Goal: Transaction & Acquisition: Book appointment/travel/reservation

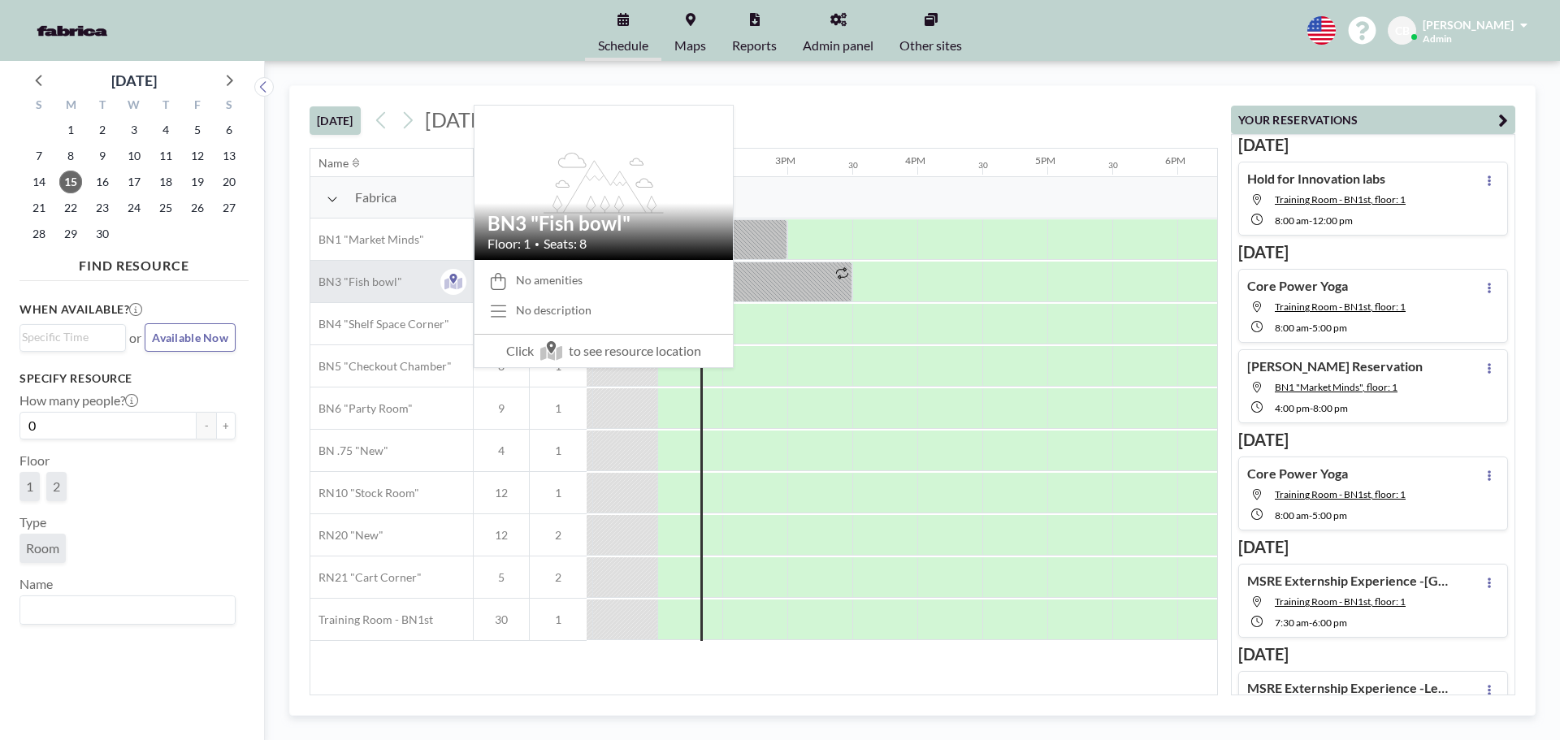
scroll to position [0, 1755]
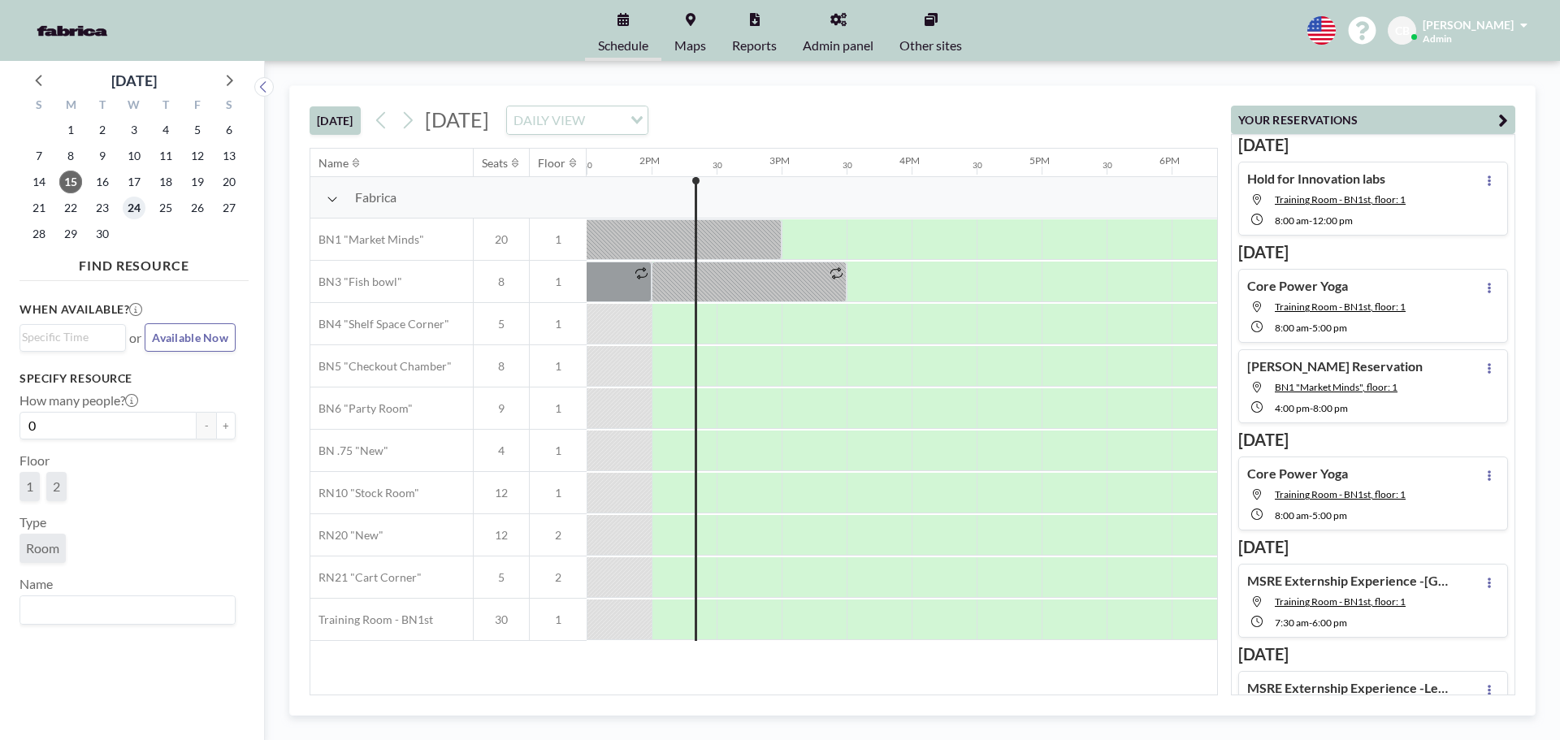
click at [139, 207] on span "24" at bounding box center [134, 208] width 23 height 23
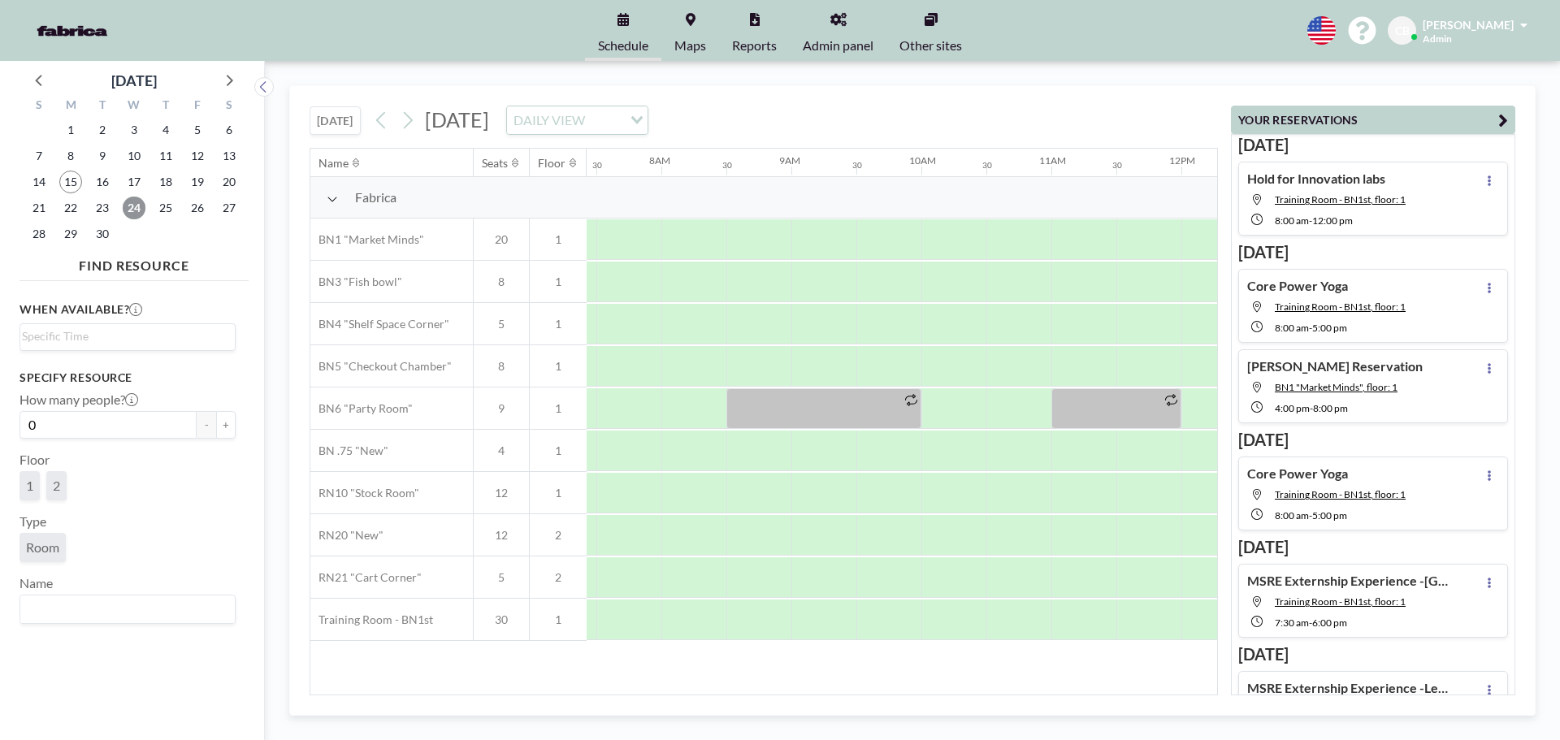
scroll to position [0, 975]
click at [104, 210] on span "23" at bounding box center [102, 208] width 23 height 23
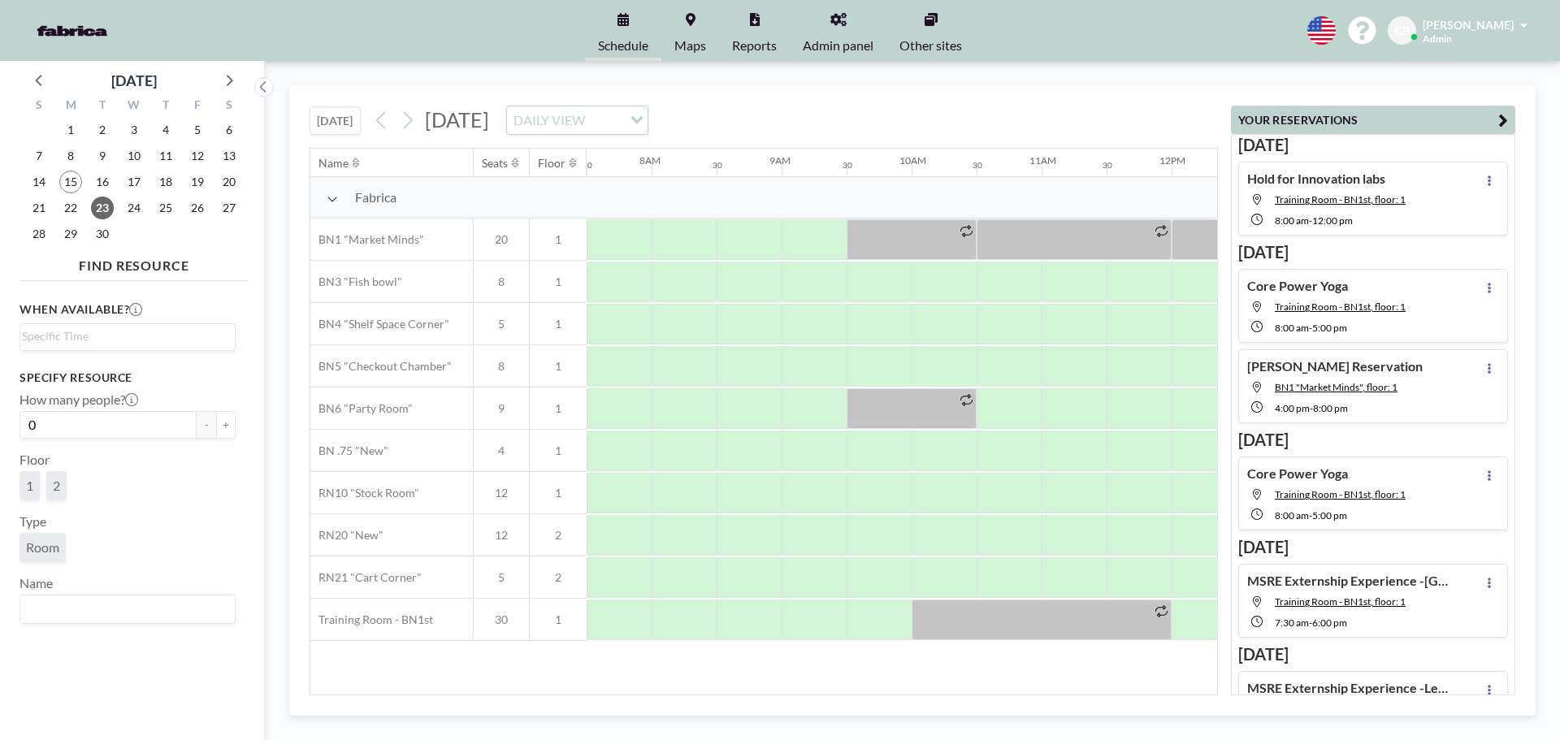
drag, startPoint x: 757, startPoint y: 686, endPoint x: 789, endPoint y: 692, distance: 33.2
click at [789, 692] on div "Name Seats Floor 12AM 30 1AM 30 2AM 30 3AM 30 4AM 30 5AM 30 6AM 30 7AM 30 8AM 3…" at bounding box center [763, 422] width 907 height 546
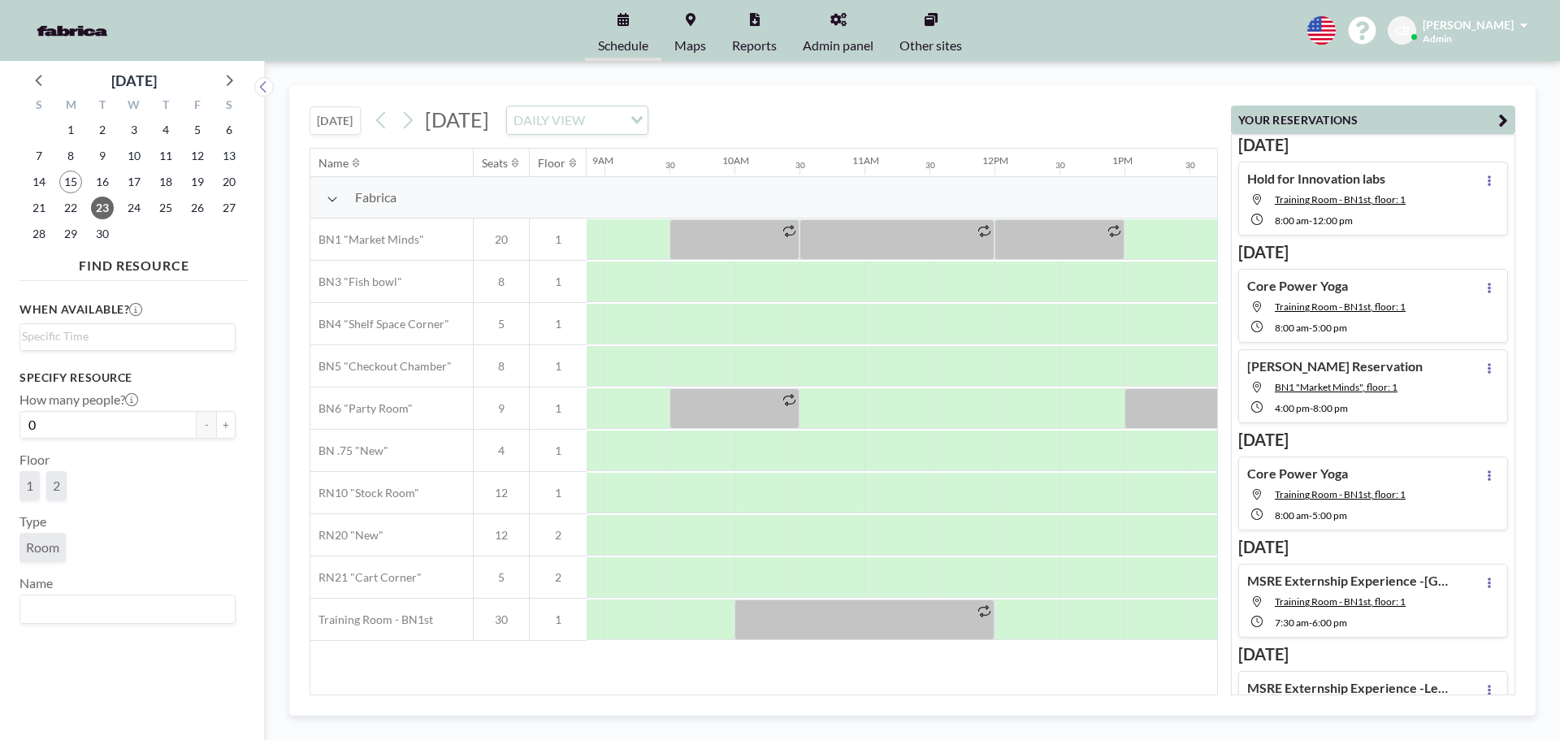
scroll to position [0, 1482]
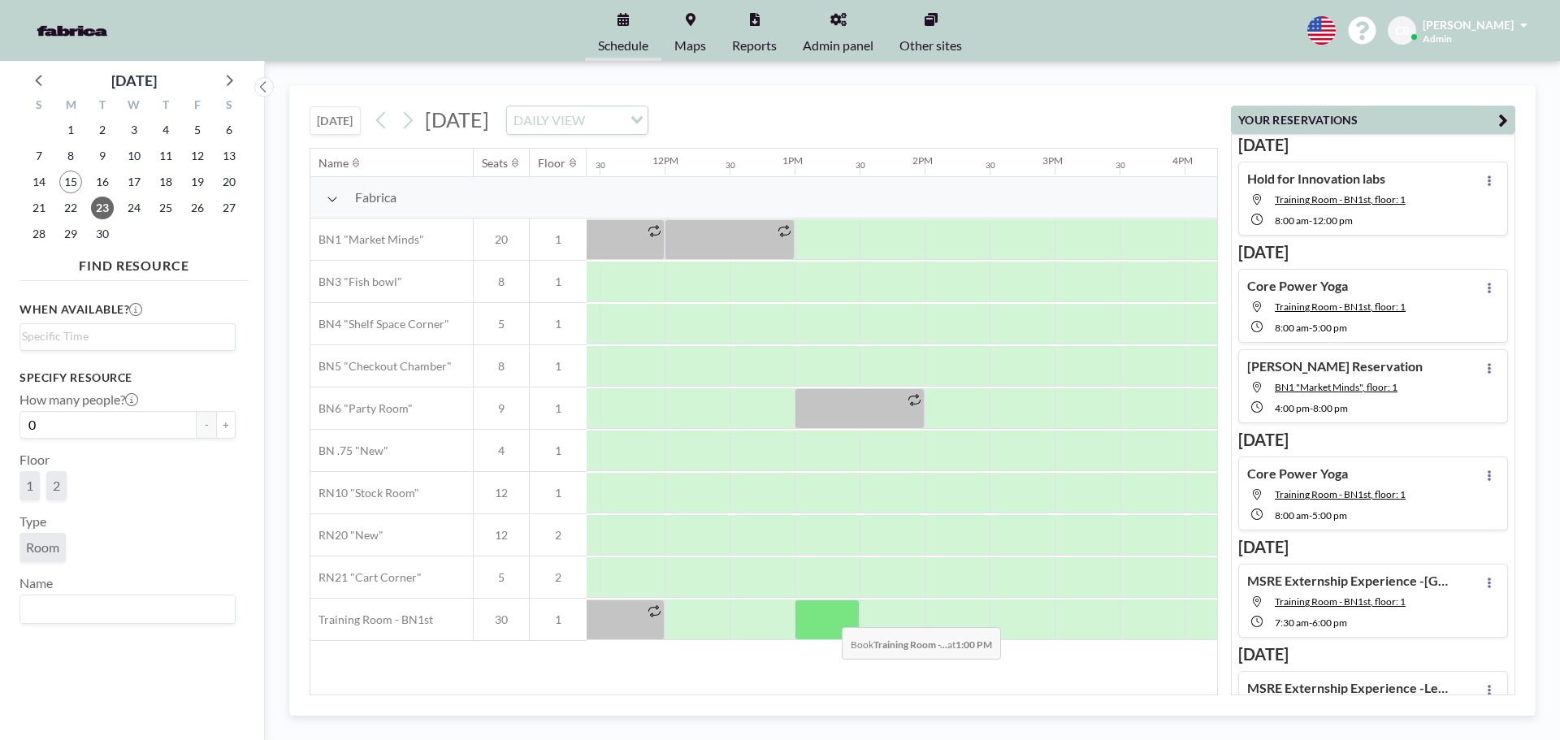
drag, startPoint x: 824, startPoint y: 601, endPoint x: 829, endPoint y: 615, distance: 15.4
click at [829, 615] on div at bounding box center [827, 620] width 65 height 41
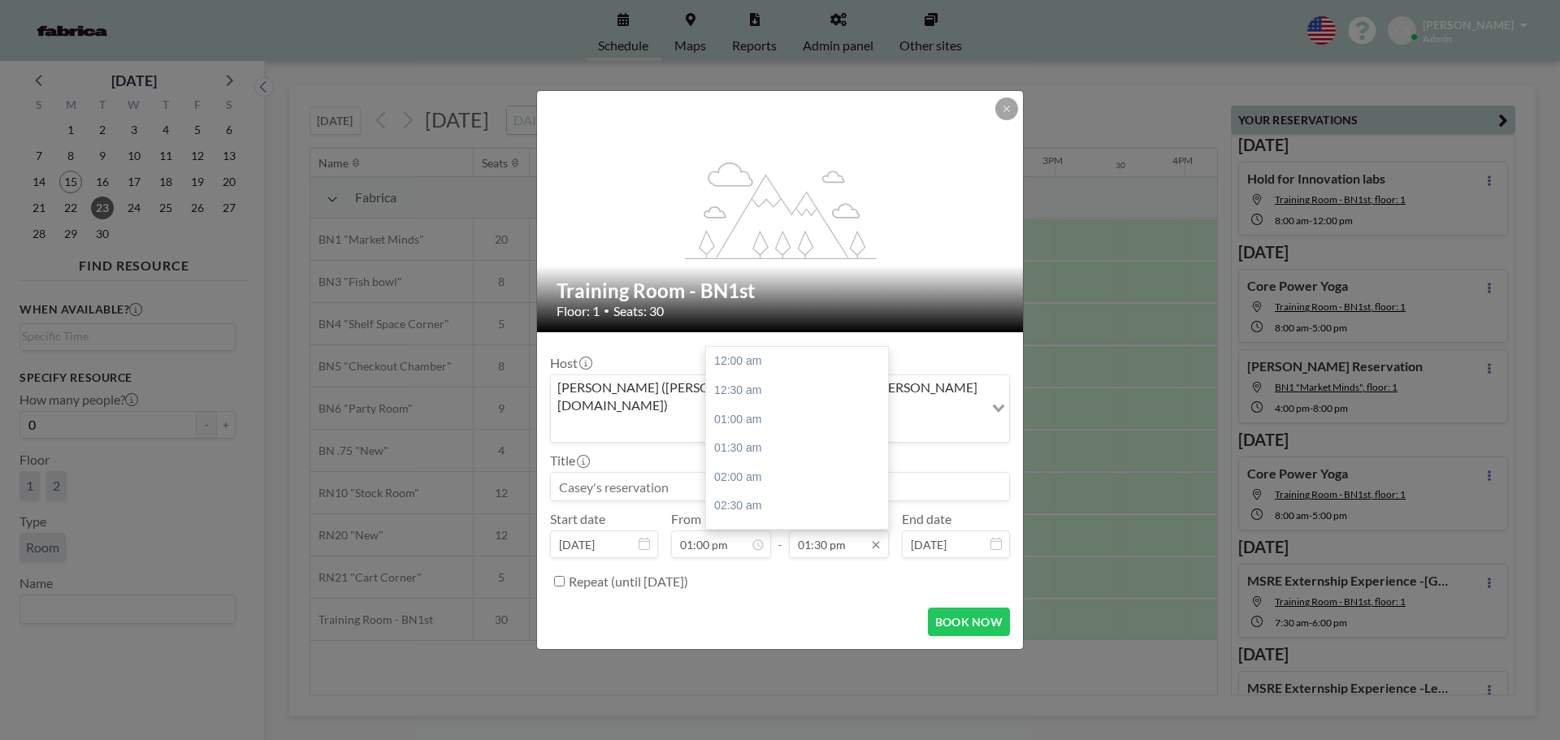
scroll to position [781, 0]
click at [760, 376] on div "02:00 pm" at bounding box center [801, 390] width 190 height 29
type input "02:00 pm"
click at [654, 473] on input at bounding box center [780, 487] width 458 height 28
type input "C"
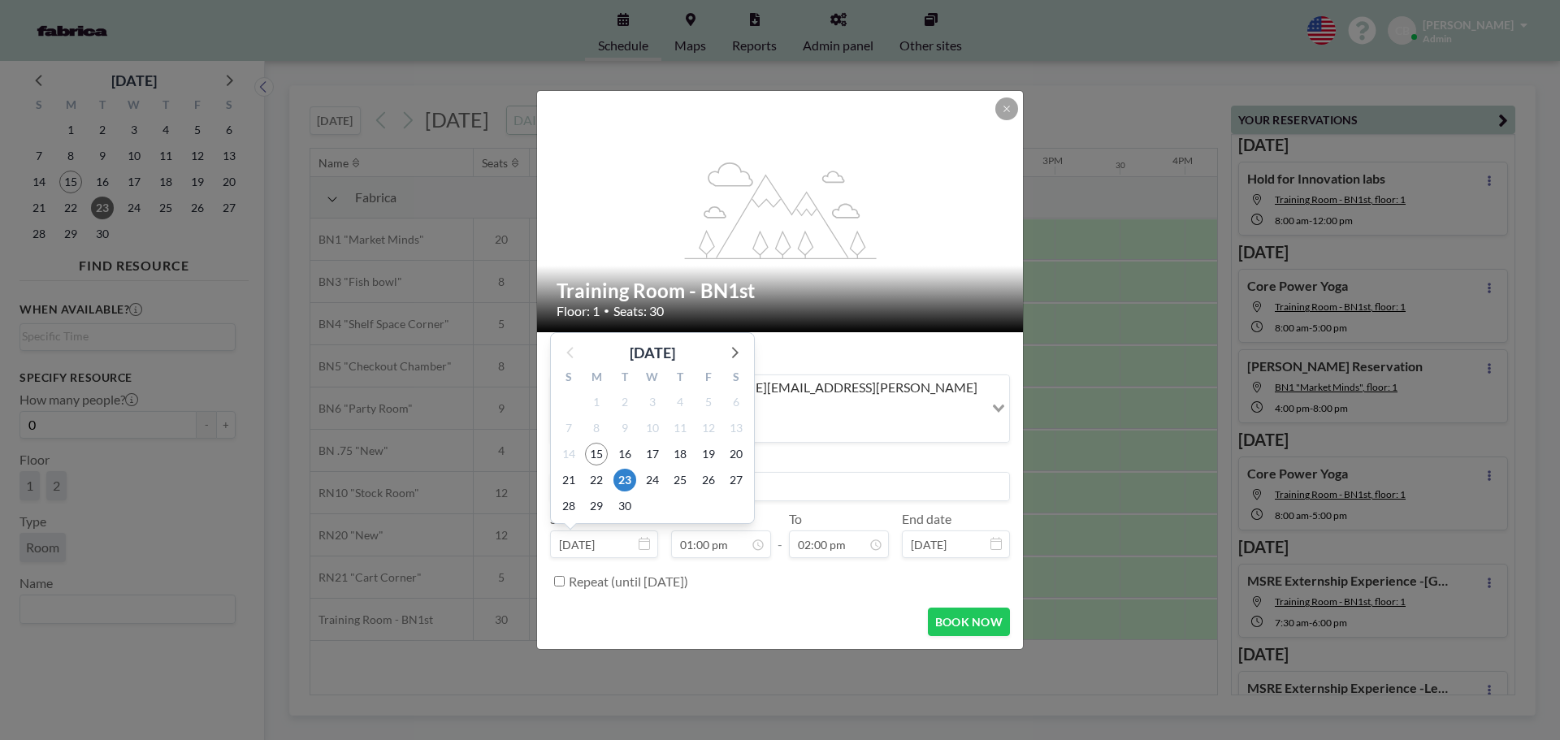
scroll to position [752, 0]
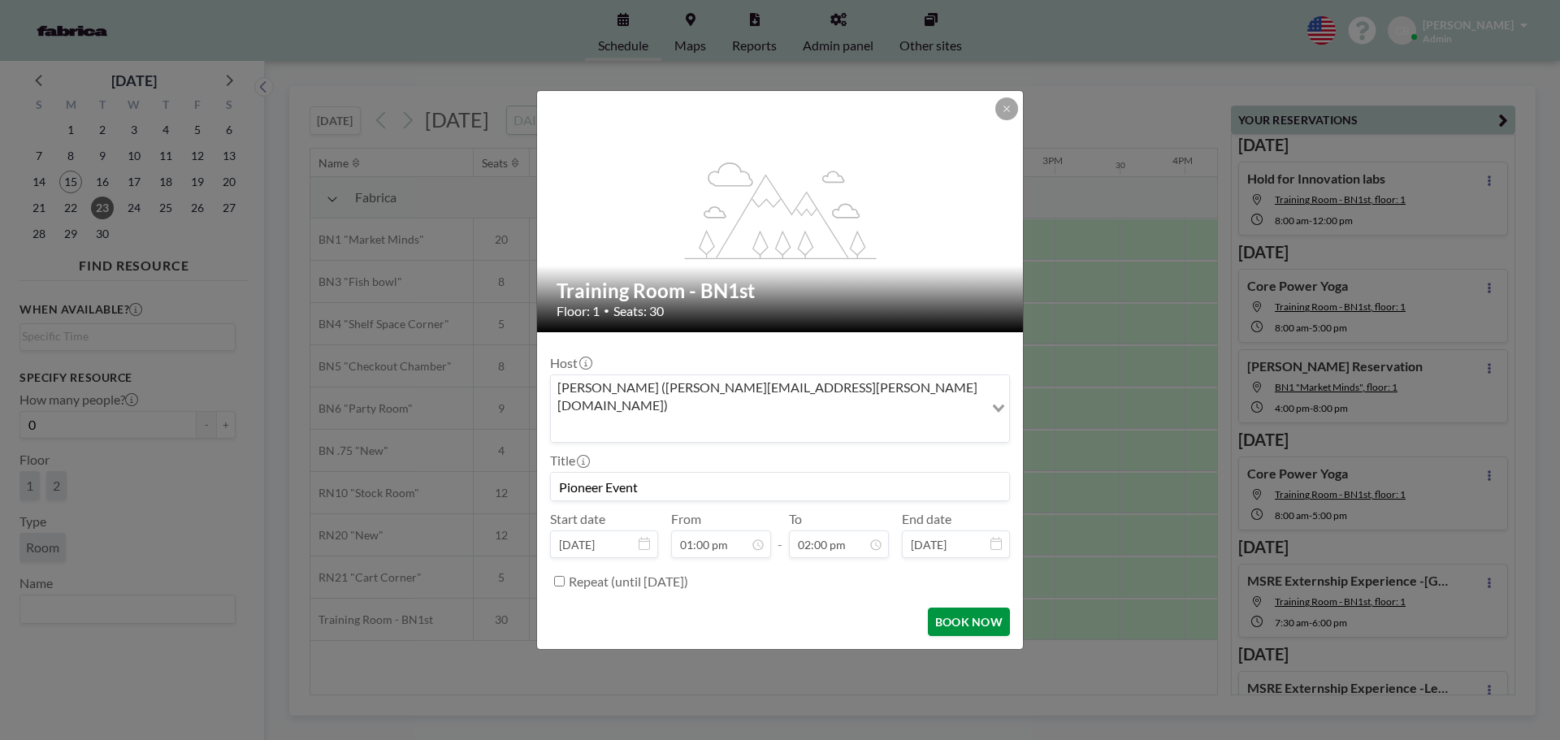
click at [954, 608] on button "BOOK NOW" at bounding box center [969, 622] width 82 height 28
type input "Pioneer Event"
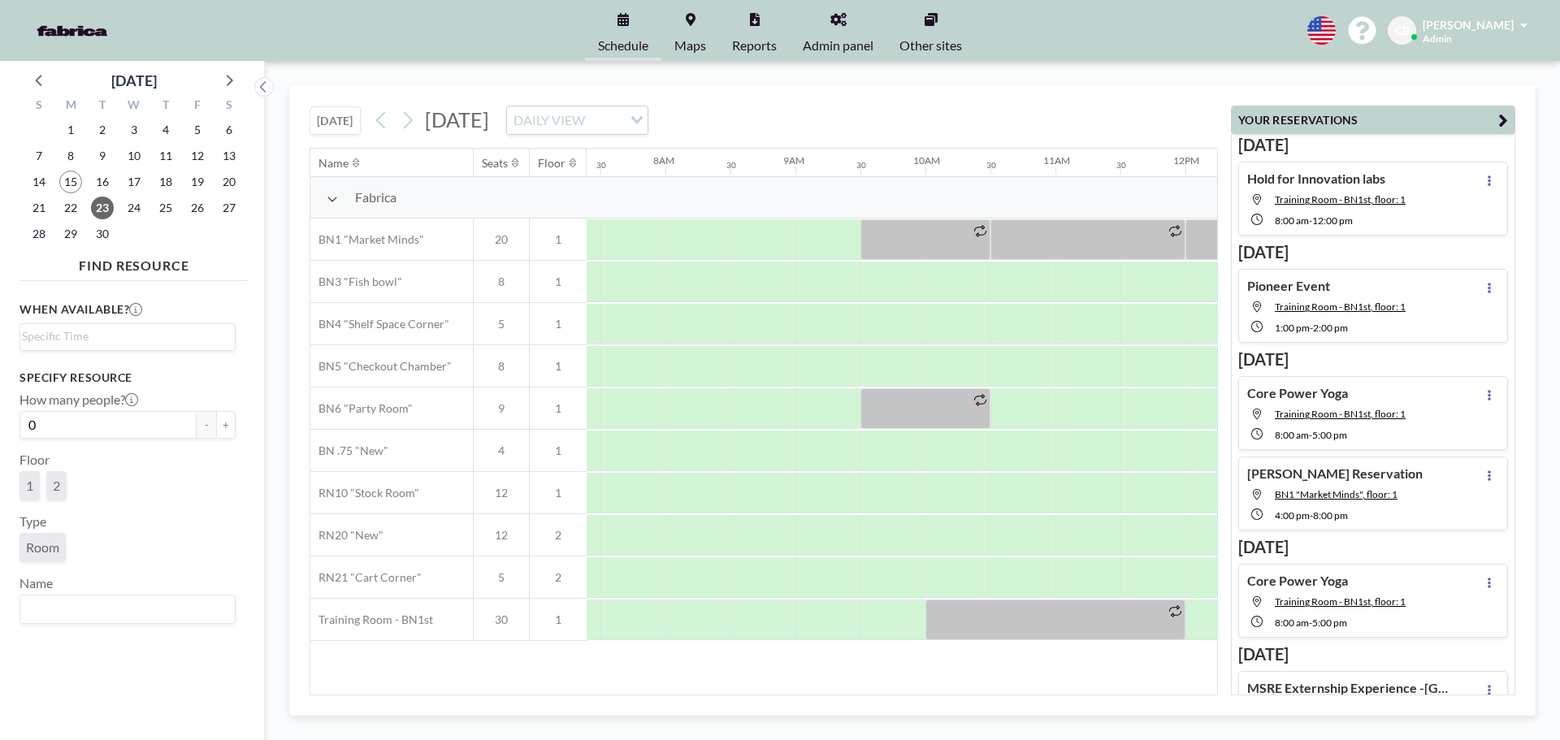
scroll to position [0, 975]
